Goal: Find contact information: Find contact information

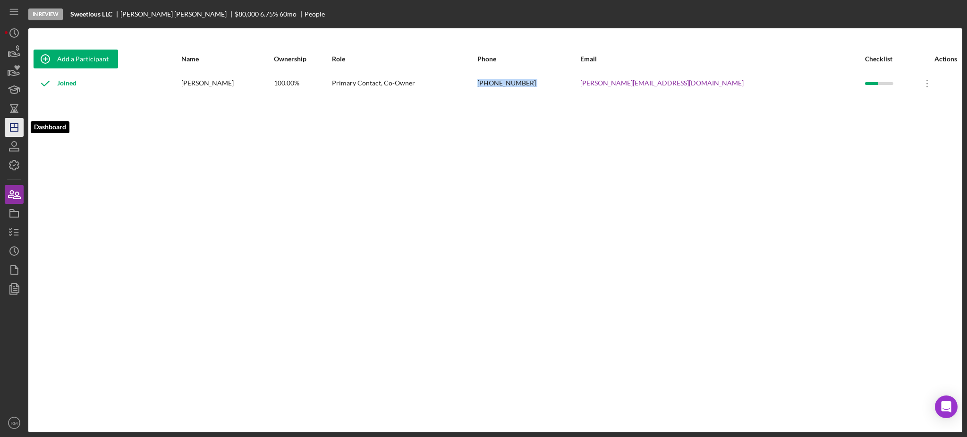
click at [13, 125] on icon "Icon/Dashboard" at bounding box center [14, 128] width 24 height 24
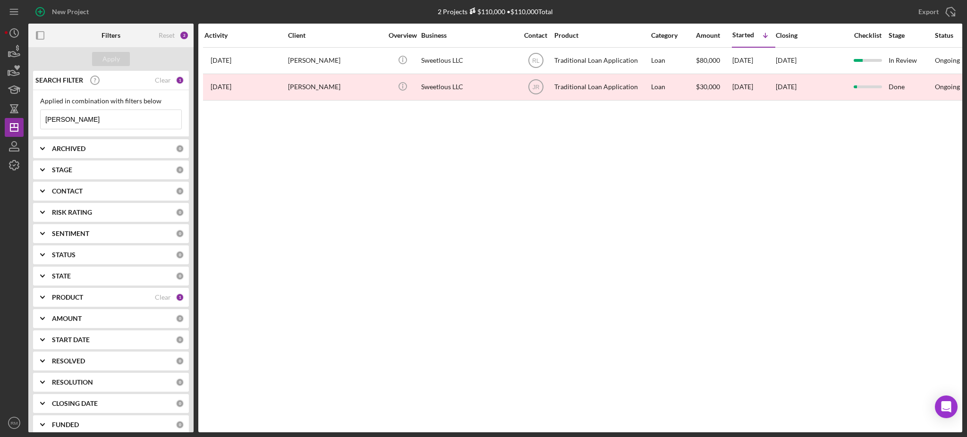
click at [129, 120] on input "[PERSON_NAME]" at bounding box center [111, 119] width 141 height 19
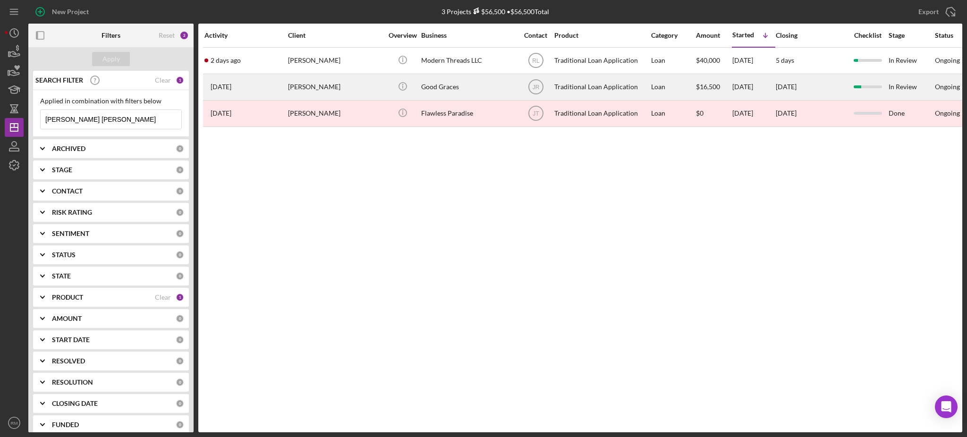
type input "[PERSON_NAME] [PERSON_NAME]"
click at [315, 84] on div "[PERSON_NAME]" at bounding box center [335, 87] width 94 height 25
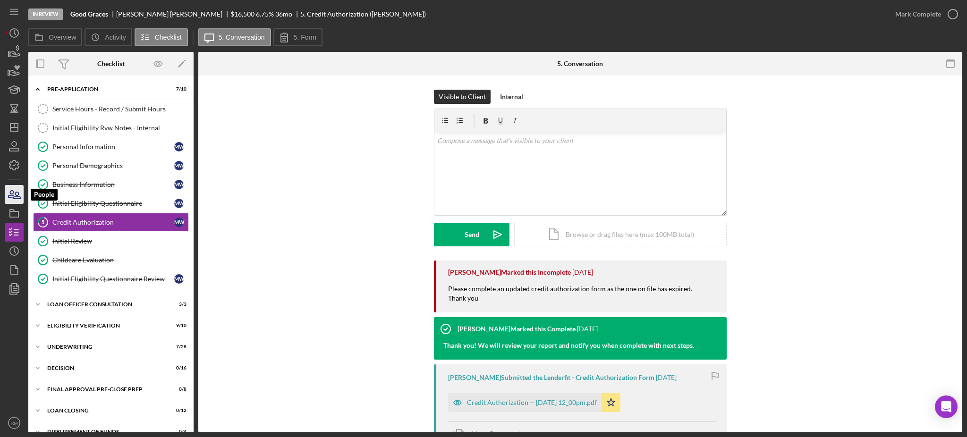
click at [12, 188] on icon "button" at bounding box center [14, 195] width 24 height 24
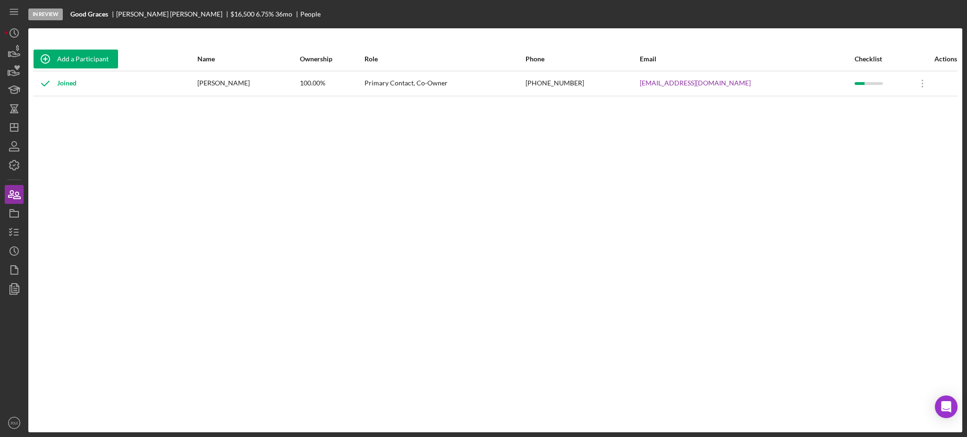
click at [586, 79] on div "[PHONE_NUMBER]" at bounding box center [582, 84] width 113 height 24
copy div "[PHONE_NUMBER]"
